Goal: Book appointment/travel/reservation

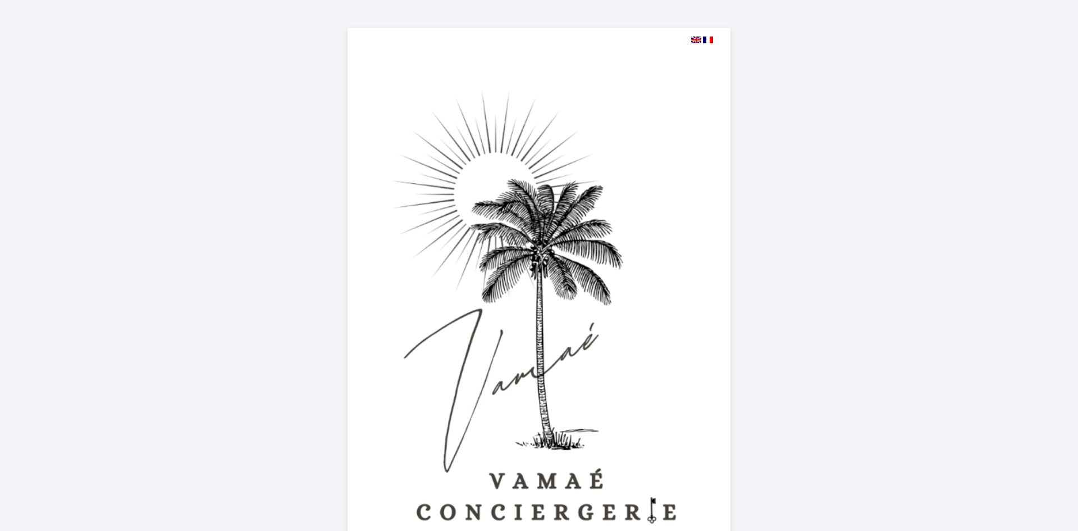
select select
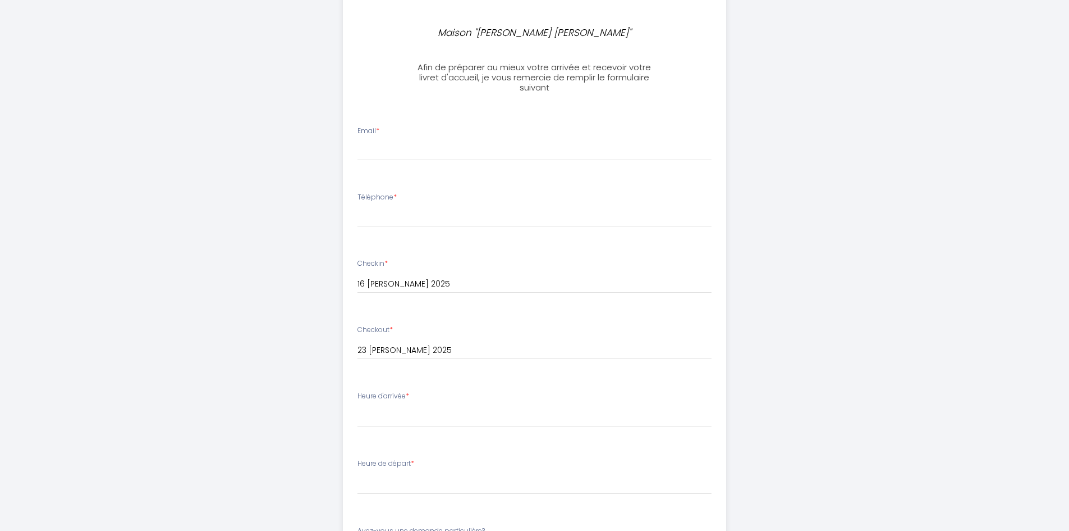
scroll to position [561, 0]
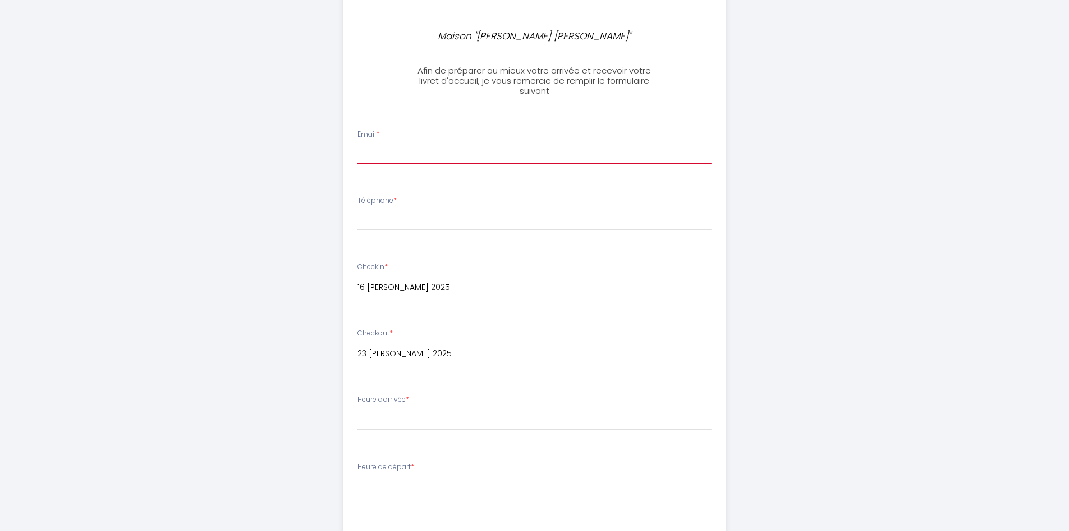
click at [417, 145] on input "Email *" at bounding box center [535, 154] width 354 height 20
type input "[EMAIL_ADDRESS][DOMAIN_NAME]"
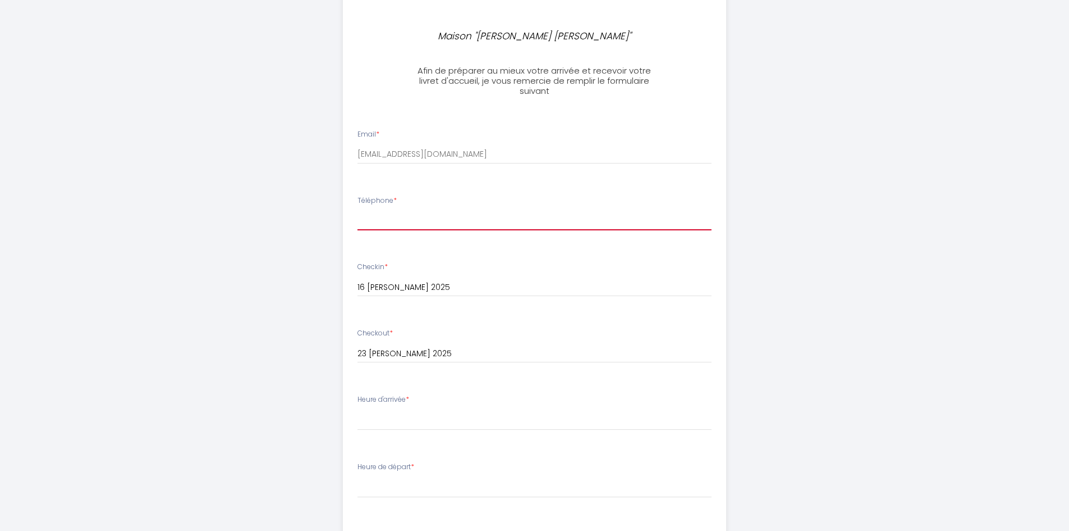
type input "0670886756"
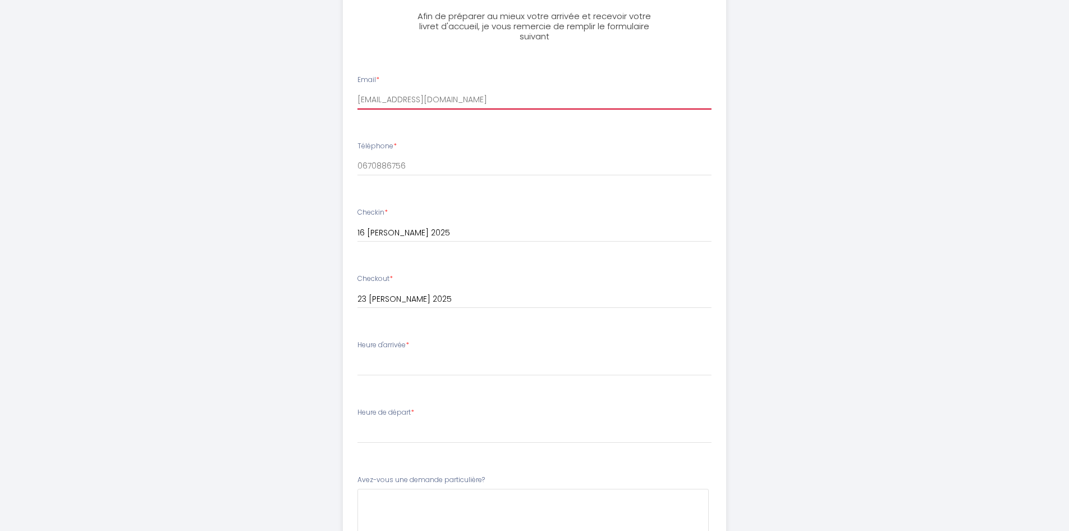
scroll to position [655, 0]
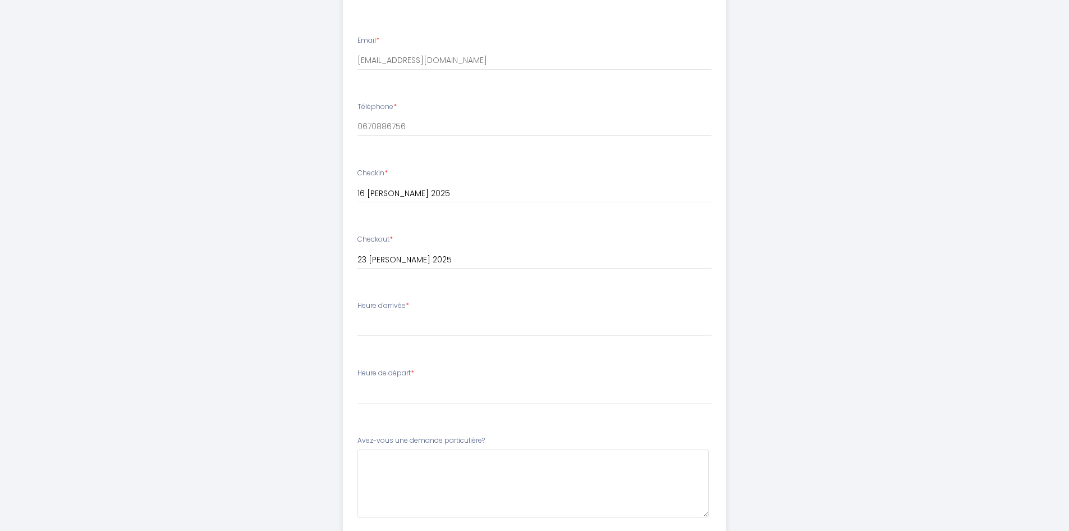
click at [394, 304] on label "Heure d'arrivée *" at bounding box center [384, 305] width 52 height 11
click at [682, 299] on li "Heure d'arrivée * 16:00 16:30 17:00 17:30 18:00 18:30 19:00 19:30 20:00 20:30 2…" at bounding box center [535, 324] width 382 height 61
click at [497, 330] on select "16:00 16:30 17:00 17:30 18:00 18:30 19:00 19:30 20:00 20:30 21:00 21:30 22:00 2…" at bounding box center [535, 325] width 354 height 21
select select "16:00"
click at [358, 315] on select "16:00 16:30 17:00 17:30 18:00 18:30 19:00 19:30 20:00 20:30 21:00 21:30 22:00 2…" at bounding box center [535, 325] width 354 height 21
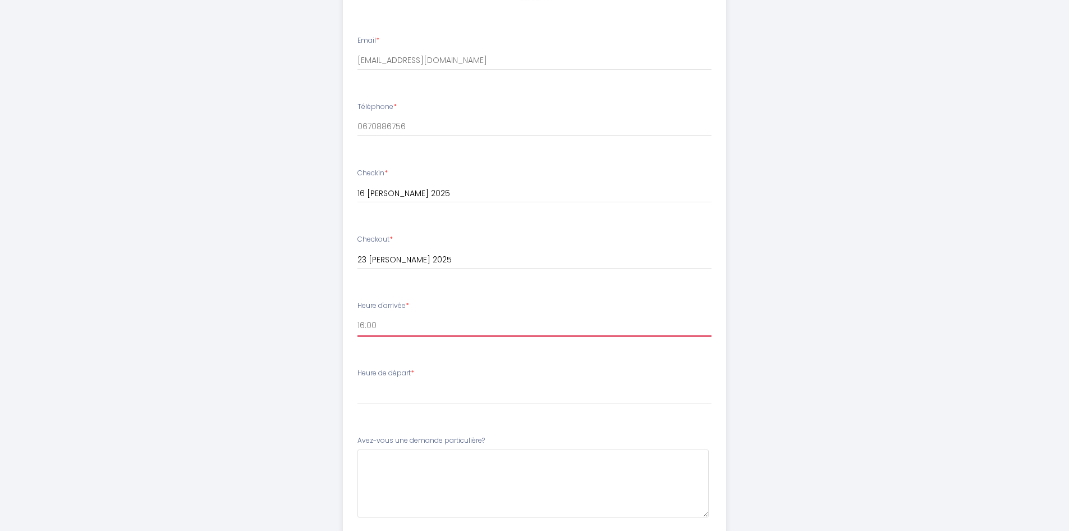
scroll to position [748, 0]
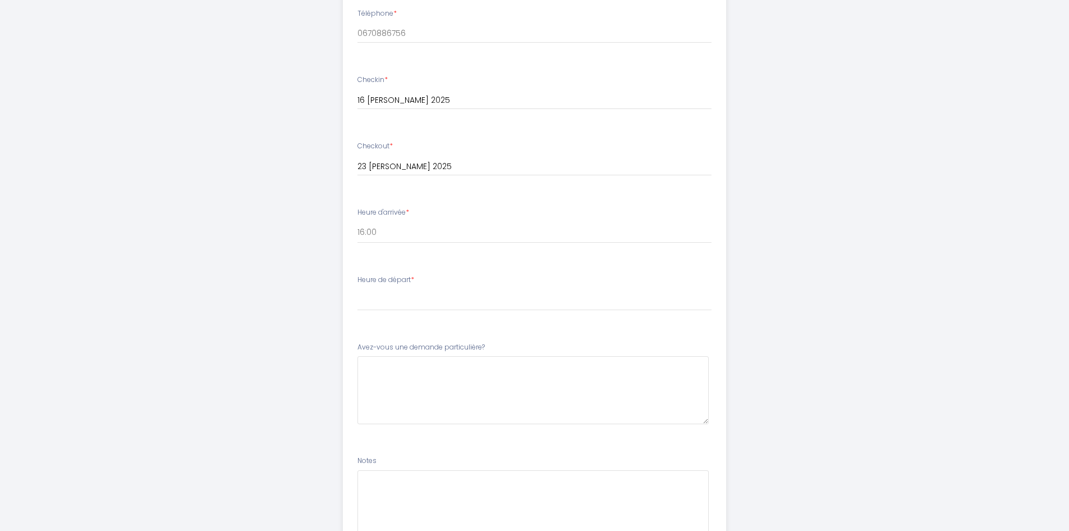
click at [394, 277] on label "Heure de départ *" at bounding box center [386, 280] width 57 height 11
click at [414, 278] on span "*" at bounding box center [412, 280] width 3 height 10
click at [402, 281] on label "Heure de départ *" at bounding box center [386, 280] width 57 height 11
click at [575, 301] on select "00:00 00:30 01:00 01:30 02:00 02:30 03:00 03:30 04:00 04:30 05:00 05:30 06:00 0…" at bounding box center [535, 299] width 354 height 21
select select "10:00"
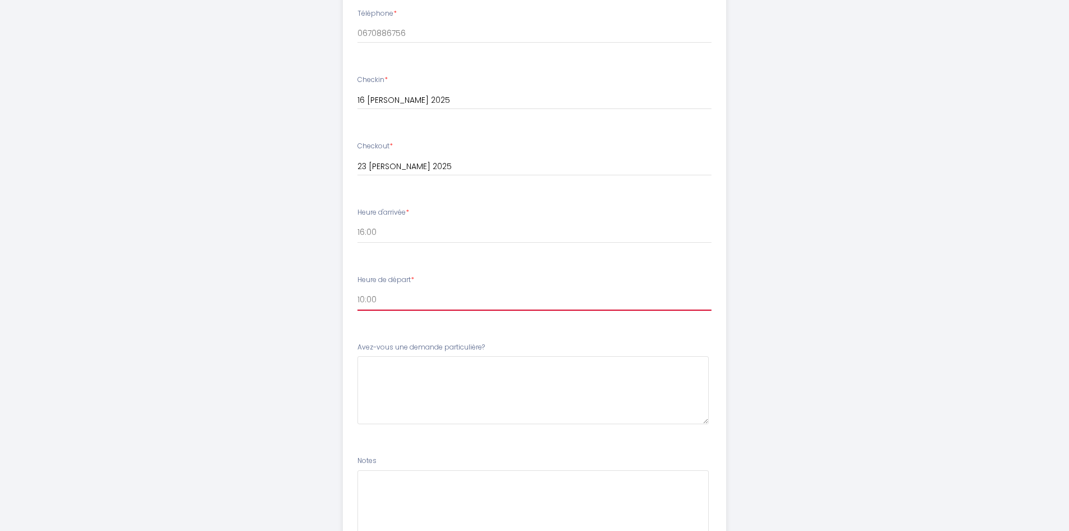
click at [358, 289] on select "00:00 00:30 01:00 01:30 02:00 02:30 03:00 03:30 04:00 04:30 05:00 05:30 06:00 0…" at bounding box center [535, 299] width 354 height 21
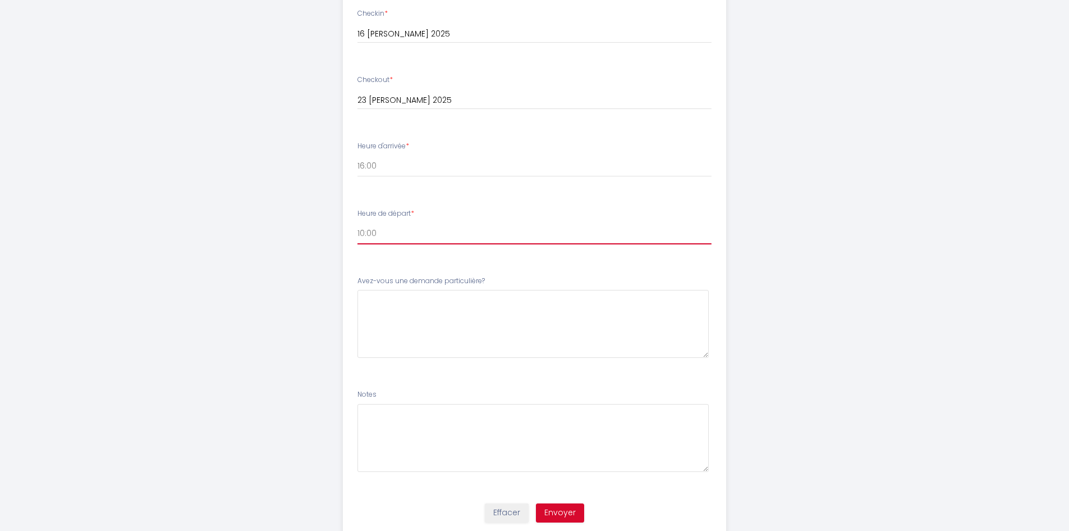
scroll to position [842, 0]
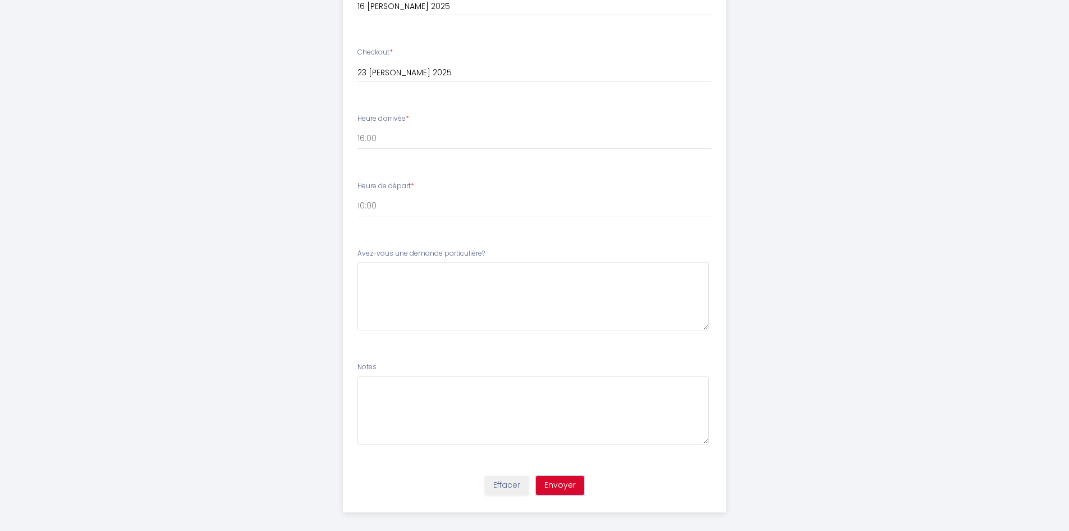
click at [560, 486] on button "Envoyer" at bounding box center [560, 485] width 48 height 19
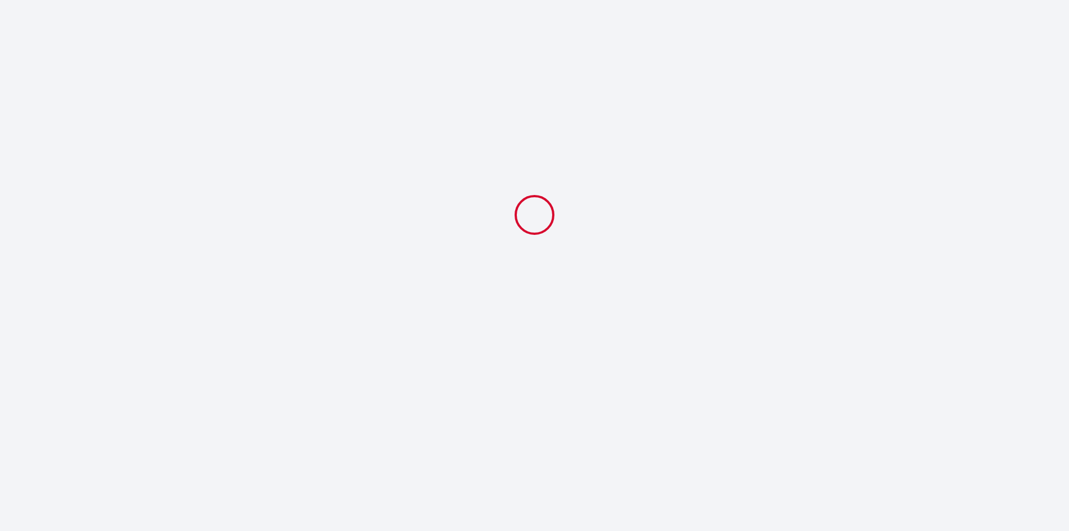
scroll to position [0, 0]
select select "10:00"
